Goal: Task Accomplishment & Management: Manage account settings

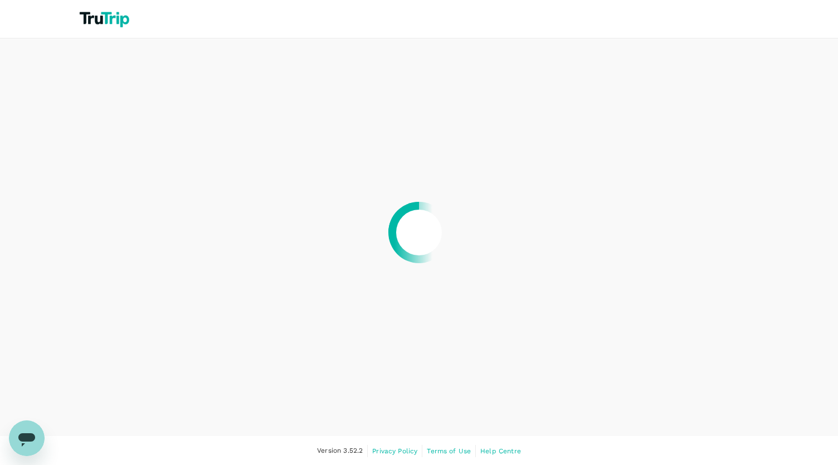
click at [265, 342] on div at bounding box center [419, 232] width 838 height 465
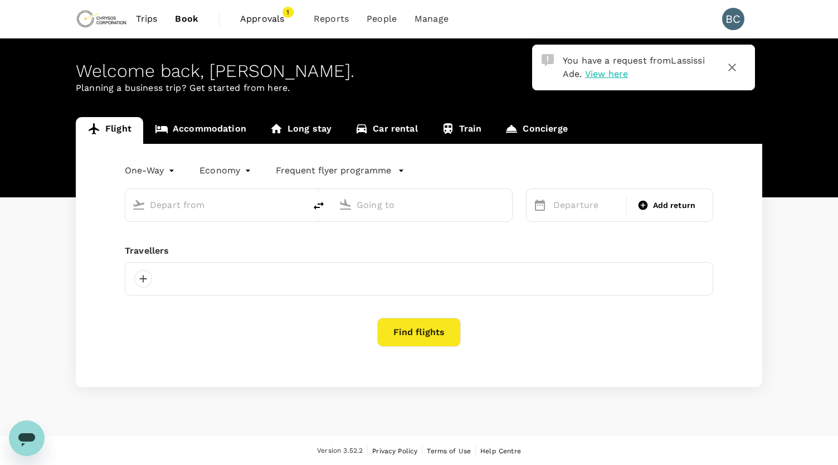
click at [265, 342] on div "Find flights" at bounding box center [419, 332] width 589 height 29
click at [604, 74] on span "View here" at bounding box center [606, 74] width 43 height 11
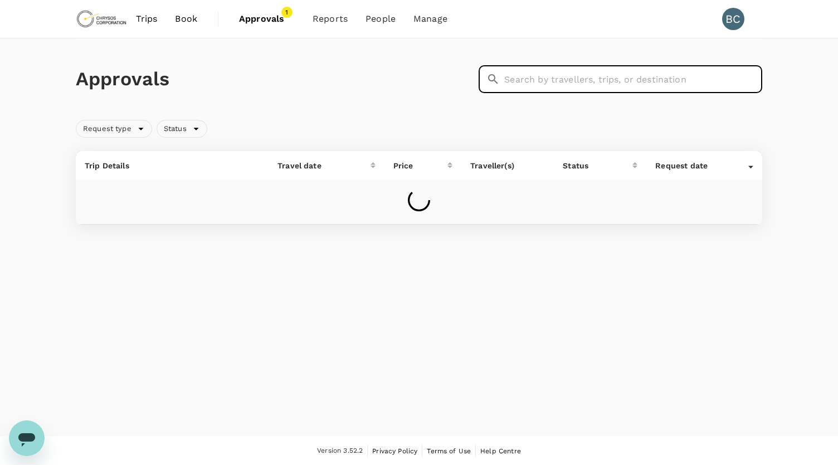
click at [604, 74] on input "text" at bounding box center [633, 79] width 258 height 28
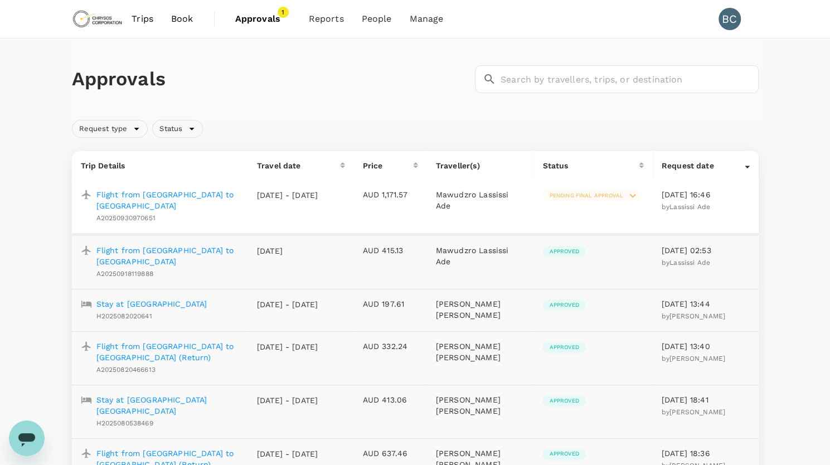
click at [577, 195] on span "Pending final approval" at bounding box center [585, 196] width 87 height 8
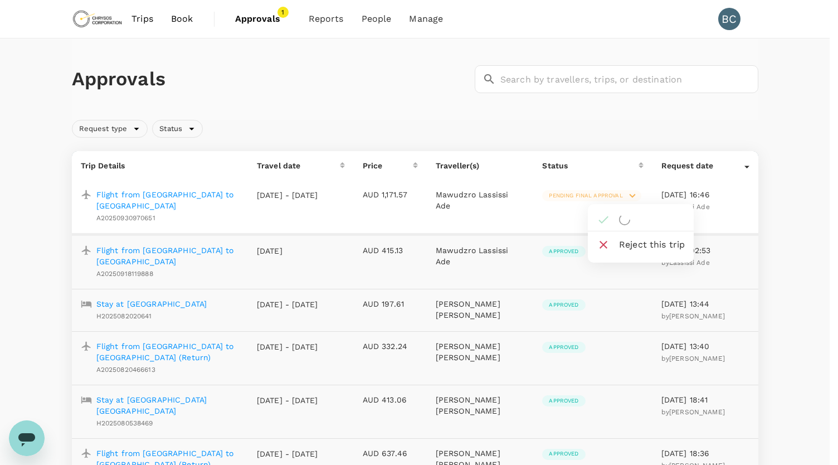
click at [577, 195] on div at bounding box center [419, 232] width 838 height 465
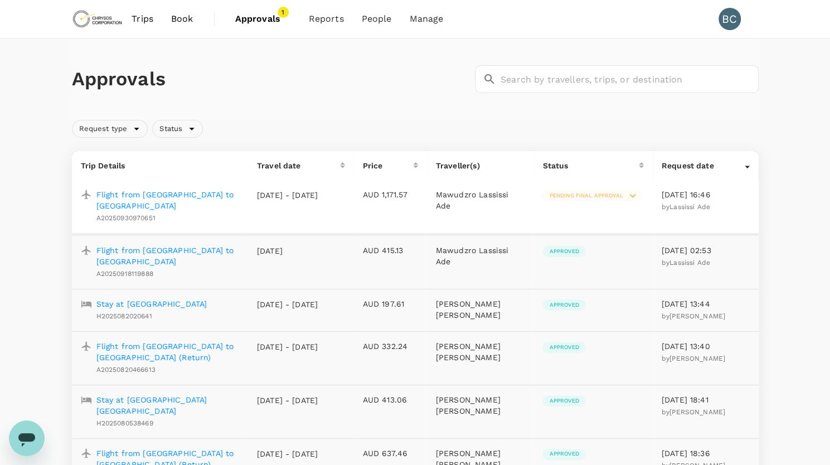
click at [634, 197] on icon at bounding box center [633, 196] width 12 height 12
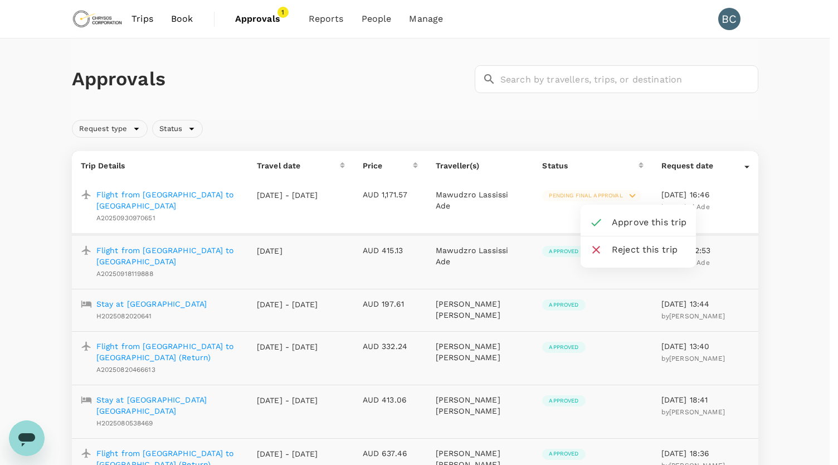
click at [639, 221] on span "Approve this trip" at bounding box center [649, 222] width 75 height 13
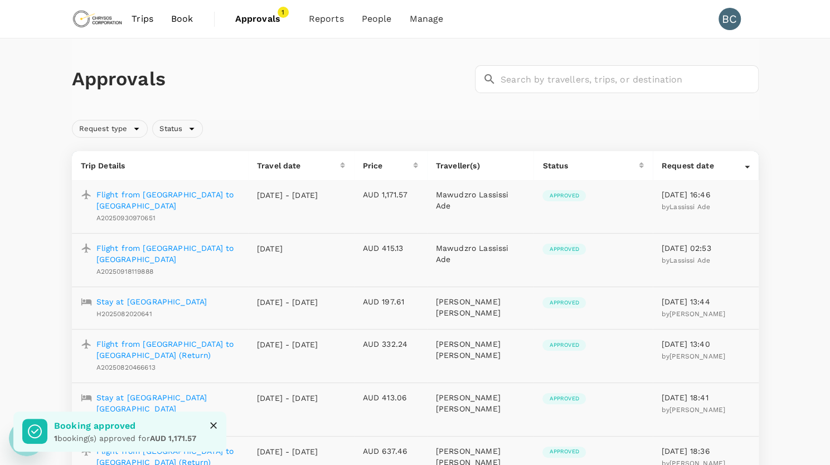
click at [271, 22] on span "Approvals" at bounding box center [263, 18] width 56 height 13
